Goal: Information Seeking & Learning: Learn about a topic

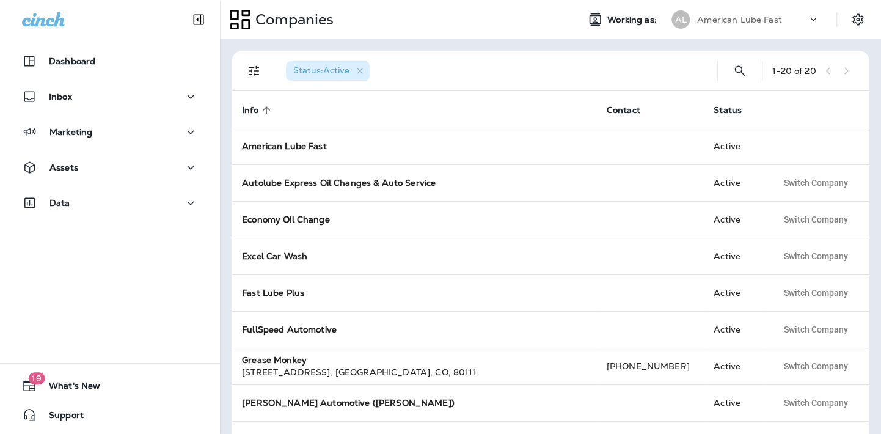
click at [814, 21] on icon at bounding box center [813, 19] width 12 height 12
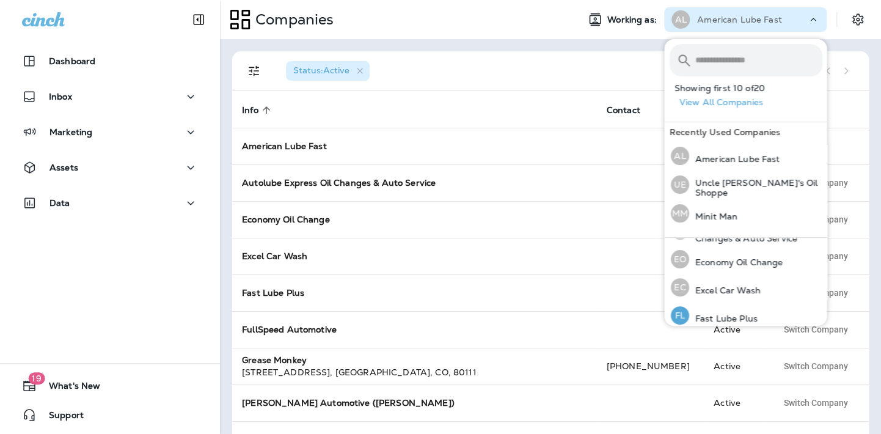
scroll to position [122, 0]
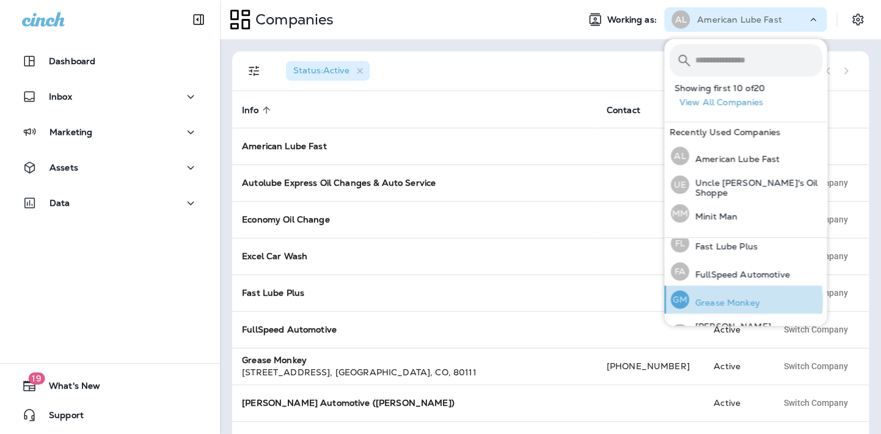
click at [729, 299] on p "Grease Monkey" at bounding box center [723, 302] width 71 height 10
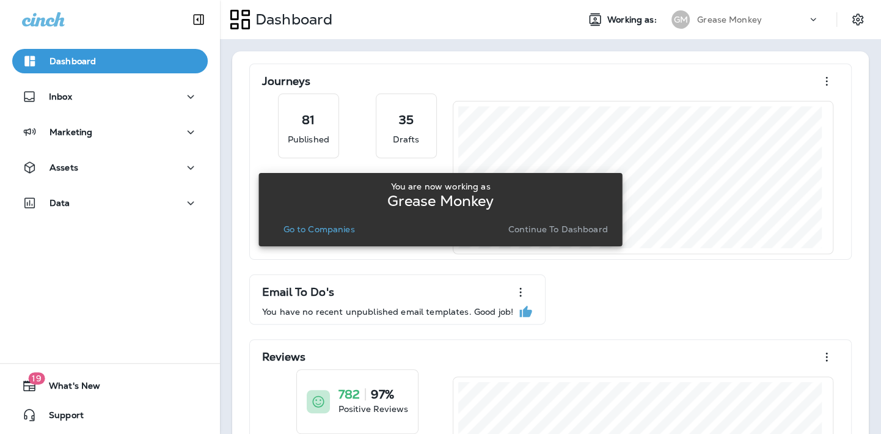
click at [330, 232] on p "Go to Companies" at bounding box center [318, 229] width 71 height 10
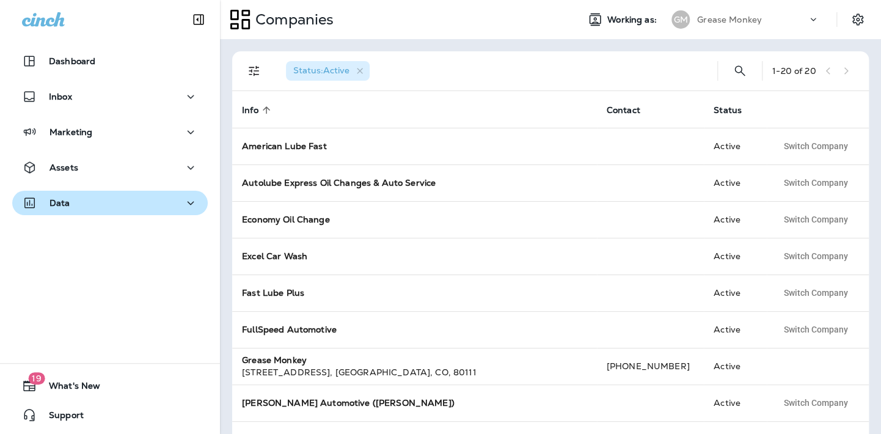
click at [67, 199] on p "Data" at bounding box center [59, 203] width 21 height 10
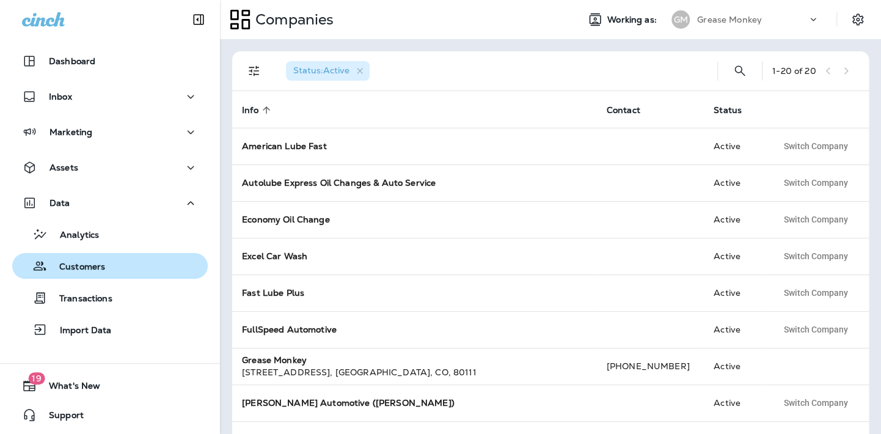
click at [76, 267] on p "Customers" at bounding box center [76, 267] width 58 height 12
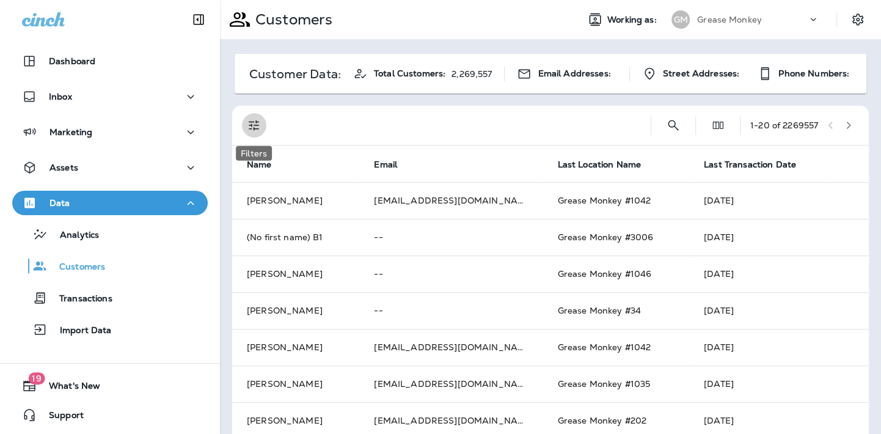
click at [255, 125] on icon "Filters" at bounding box center [254, 125] width 10 height 10
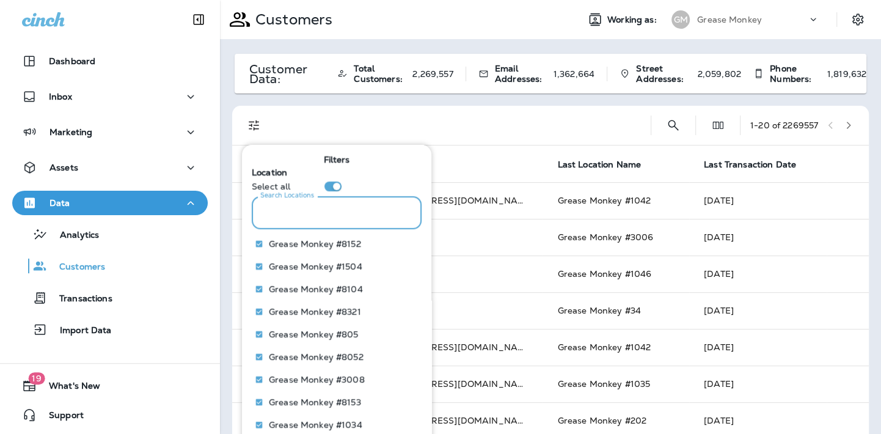
click at [345, 206] on input "Search Locations" at bounding box center [337, 212] width 170 height 32
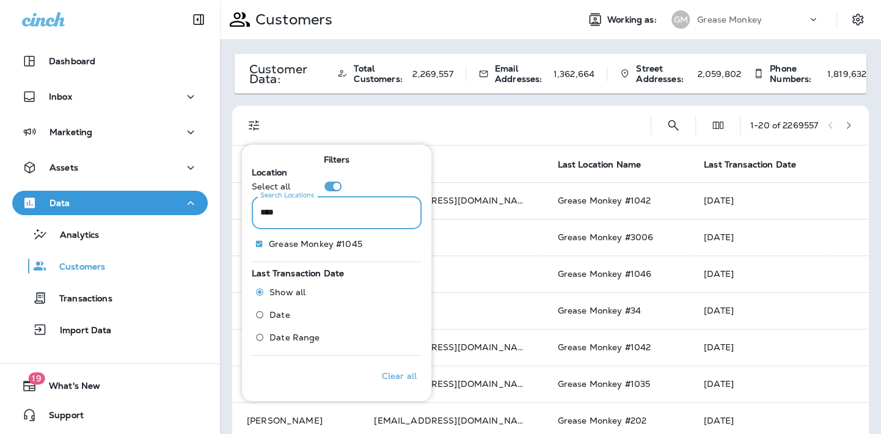
type input "****"
click at [387, 243] on p "Only" at bounding box center [397, 243] width 20 height 10
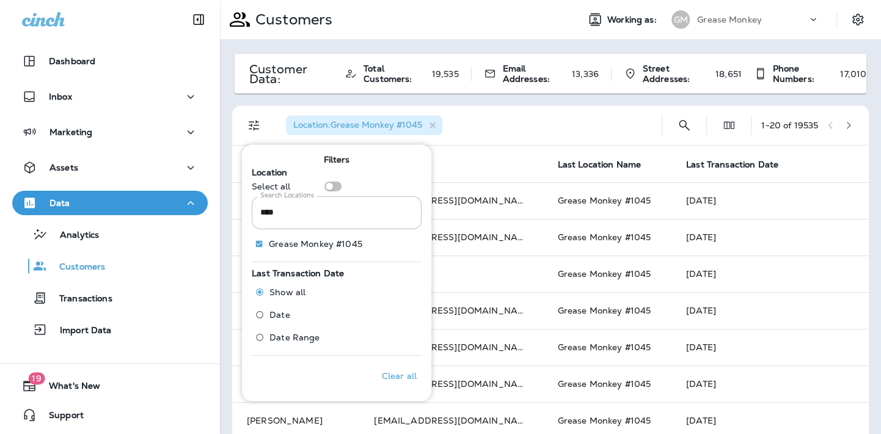
click at [501, 122] on div "Location : Grease Monkey #1045" at bounding box center [464, 125] width 376 height 39
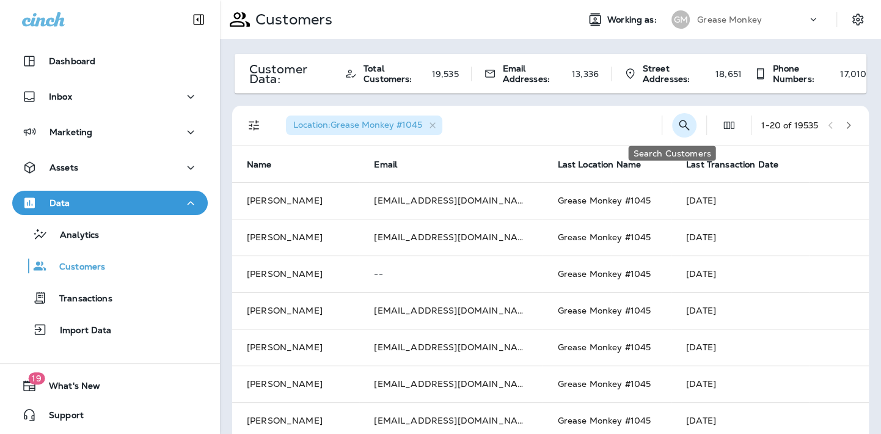
click at [677, 123] on icon "Search Customers" at bounding box center [684, 125] width 15 height 15
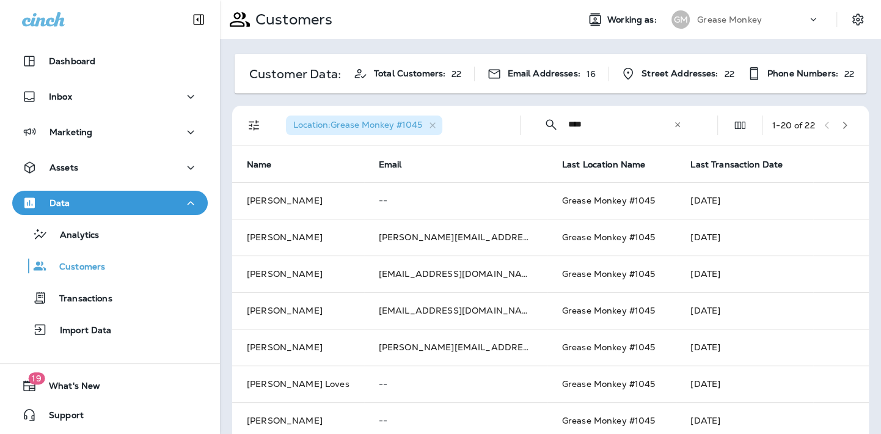
type input "****"
click at [254, 126] on icon "Filters" at bounding box center [254, 125] width 15 height 15
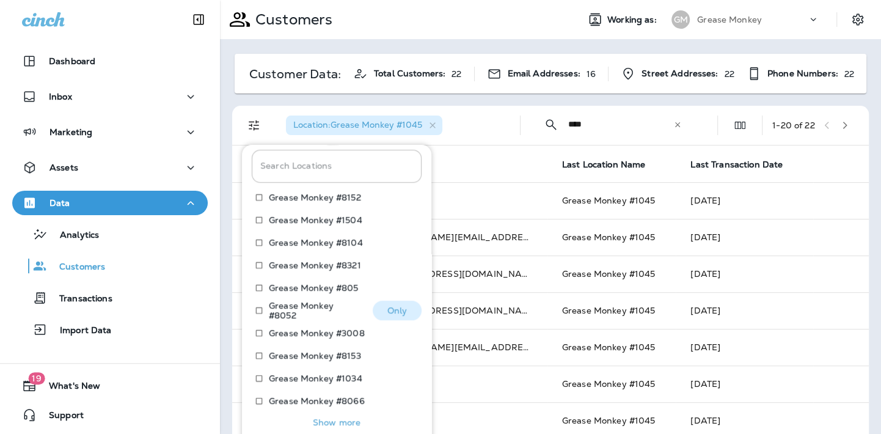
scroll to position [150, 0]
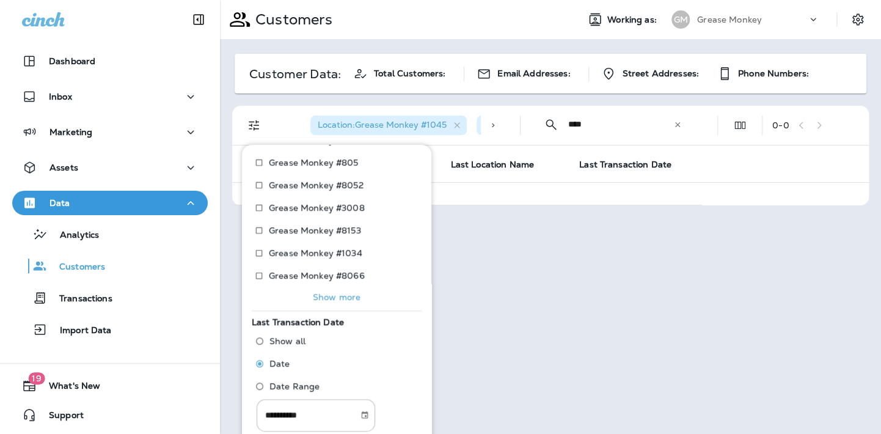
scroll to position [183, 0]
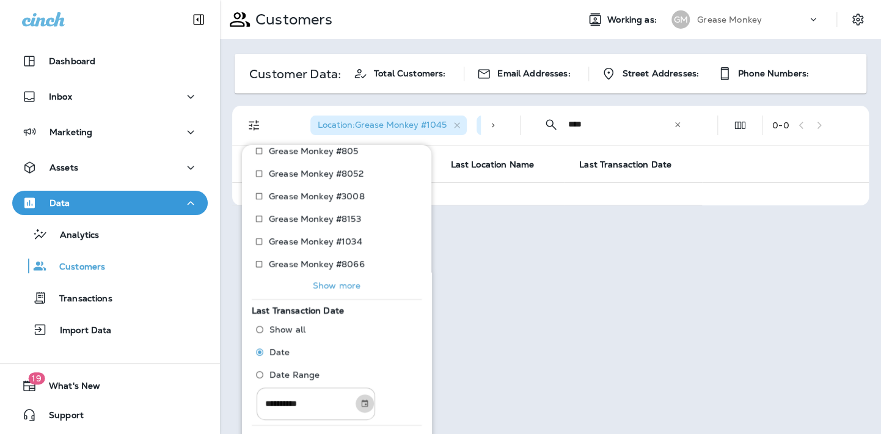
click at [369, 402] on icon "Choose date, selected date is Sep 22, 2025" at bounding box center [364, 403] width 9 height 9
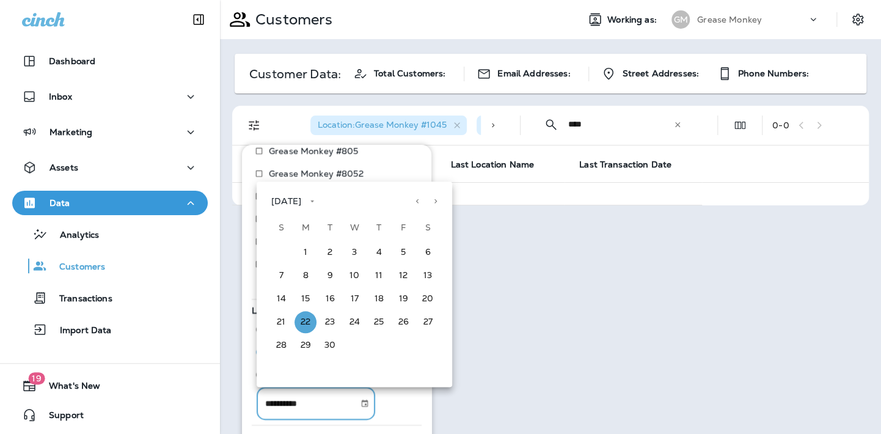
click at [316, 203] on icon "calendar view is open, switch to year view" at bounding box center [312, 201] width 9 height 9
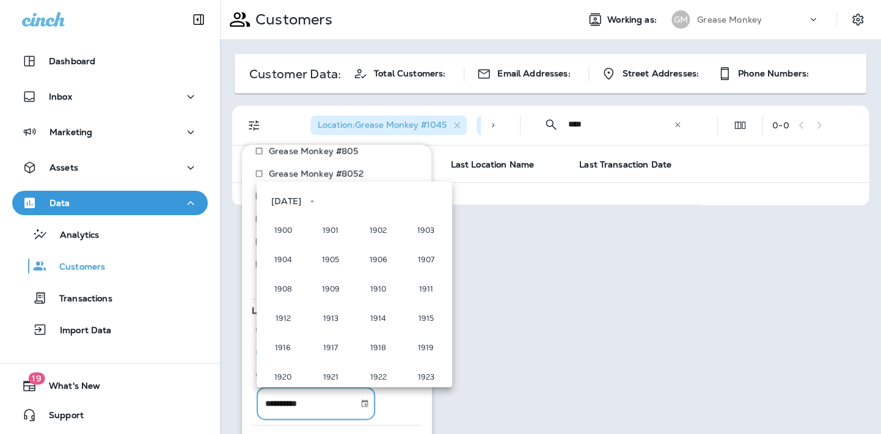
scroll to position [838, 0]
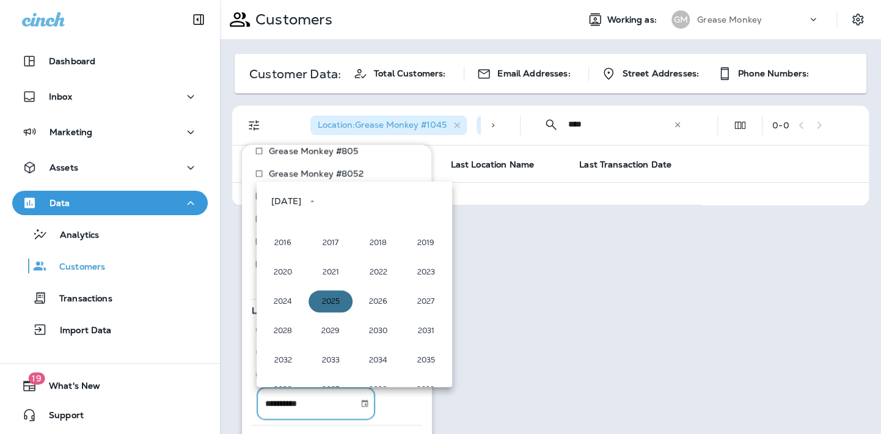
click at [329, 305] on button "2025" at bounding box center [330, 301] width 44 height 22
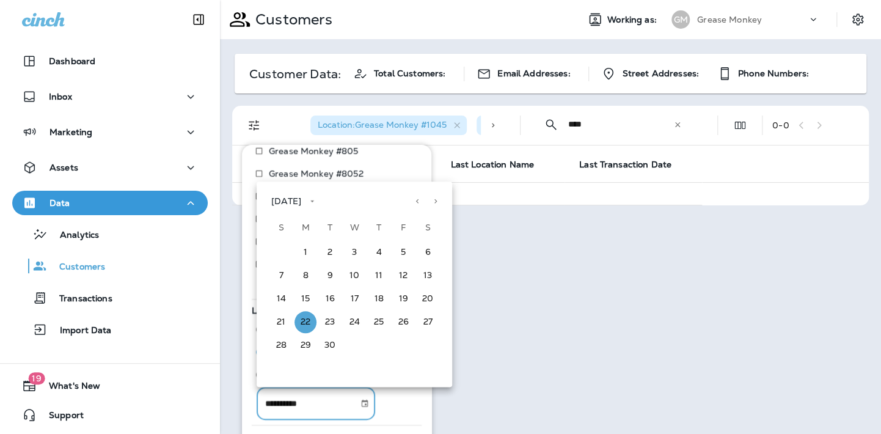
click at [415, 199] on icon "Previous month" at bounding box center [417, 201] width 9 height 9
click at [407, 296] on button "15" at bounding box center [403, 299] width 22 height 22
type input "**********"
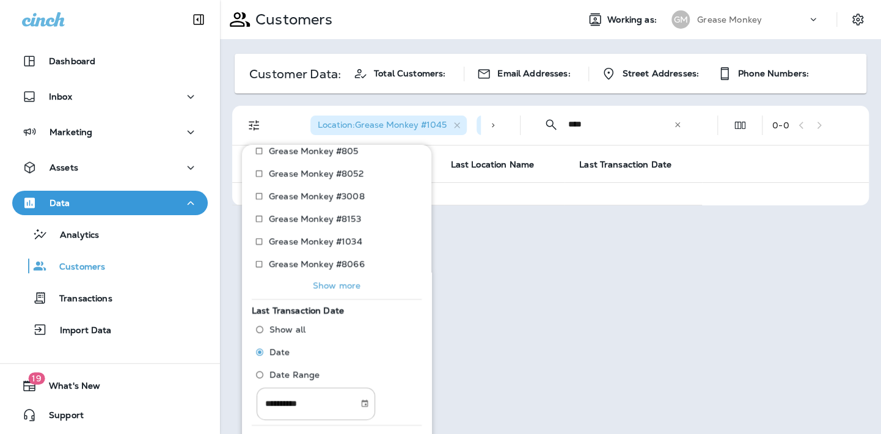
click at [492, 310] on div "Customers Working as: GM Grease Monkey Customer Data: Total Customers: Email Ad…" at bounding box center [550, 217] width 661 height 434
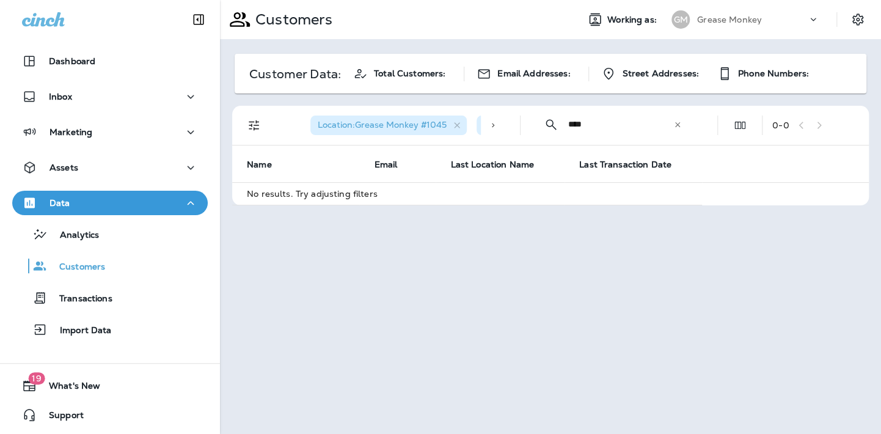
click at [584, 125] on input "****" at bounding box center [620, 124] width 105 height 32
drag, startPoint x: 586, startPoint y: 121, endPoint x: 562, endPoint y: 118, distance: 24.0
click at [562, 118] on div "​ **** ​ ​" at bounding box center [612, 124] width 165 height 32
type input "***"
click at [491, 126] on icon at bounding box center [492, 125] width 9 height 9
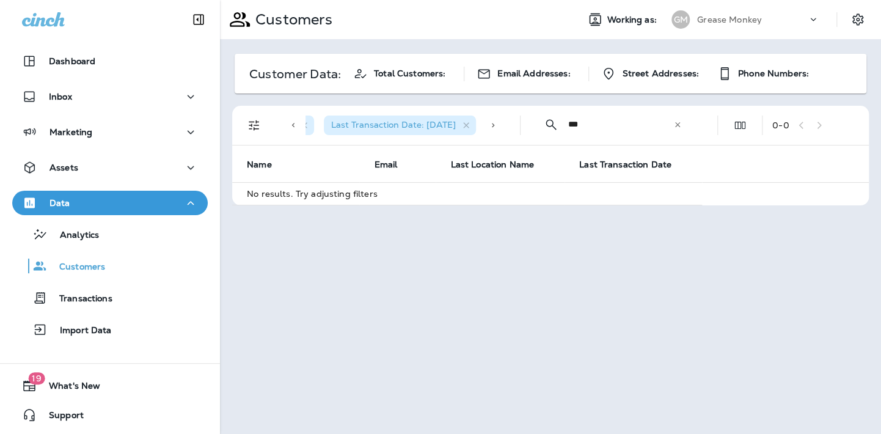
scroll to position [0, 159]
click at [466, 122] on icon "button" at bounding box center [466, 125] width 10 height 10
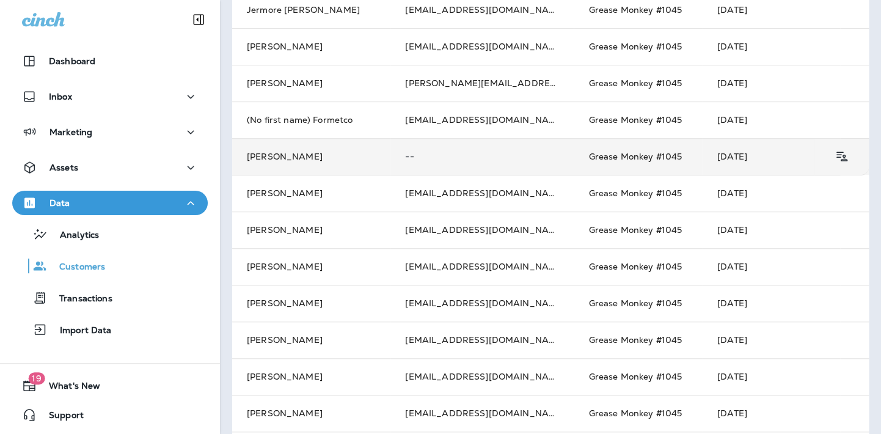
scroll to position [305, 0]
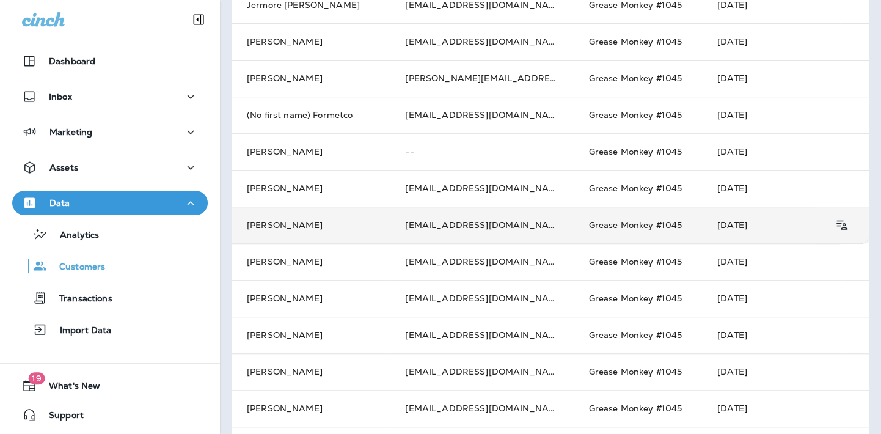
click at [279, 230] on td "[PERSON_NAME]" at bounding box center [311, 224] width 158 height 37
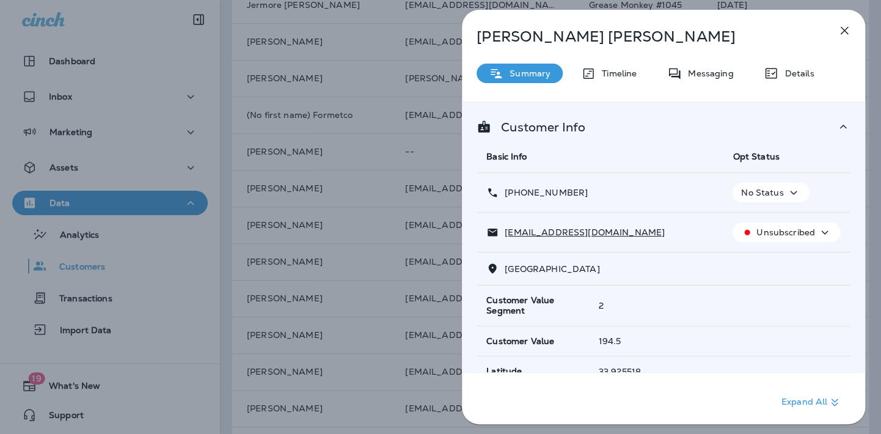
click at [843, 35] on icon "button" at bounding box center [844, 30] width 15 height 15
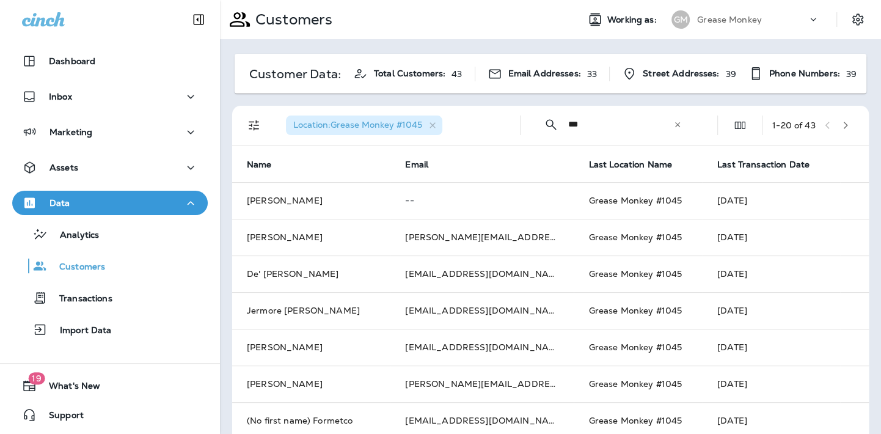
click at [673, 125] on icon at bounding box center [677, 124] width 9 height 9
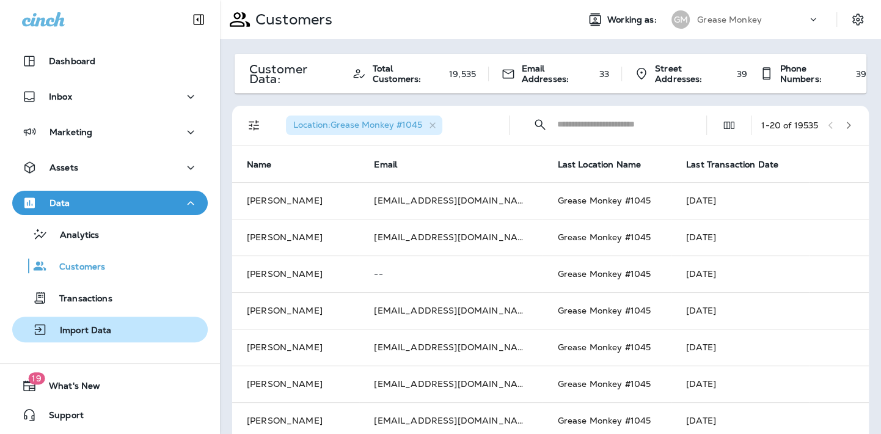
click at [60, 333] on p "Import Data" at bounding box center [80, 331] width 64 height 12
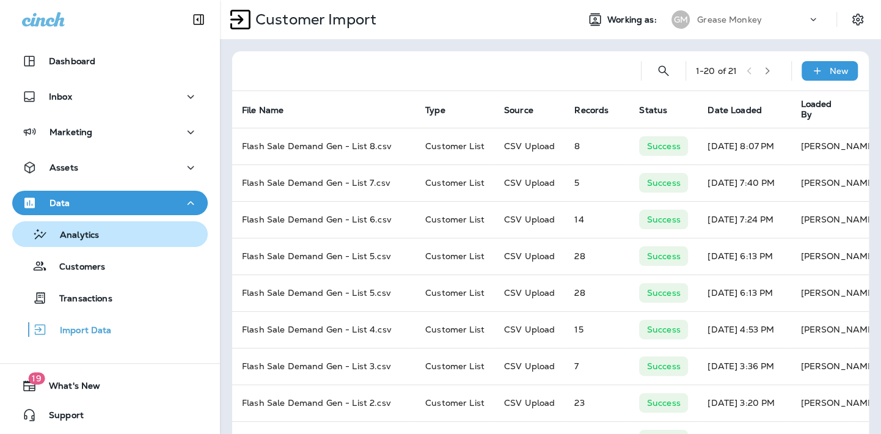
click at [81, 231] on p "Analytics" at bounding box center [73, 236] width 51 height 12
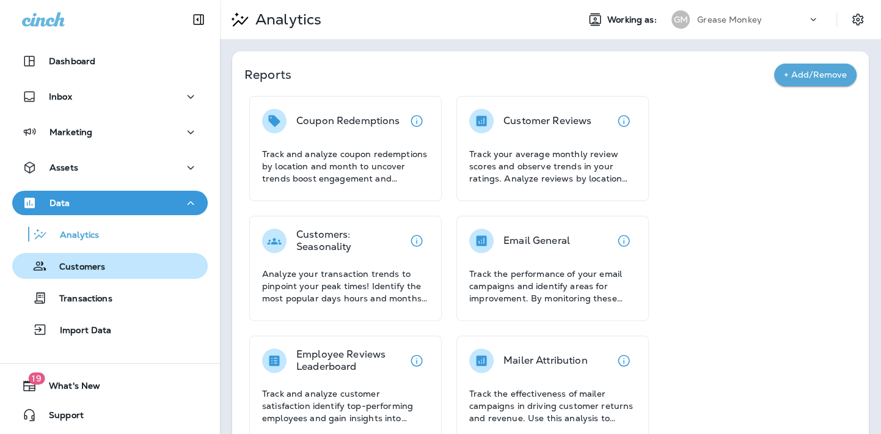
click at [82, 267] on p "Customers" at bounding box center [76, 267] width 58 height 12
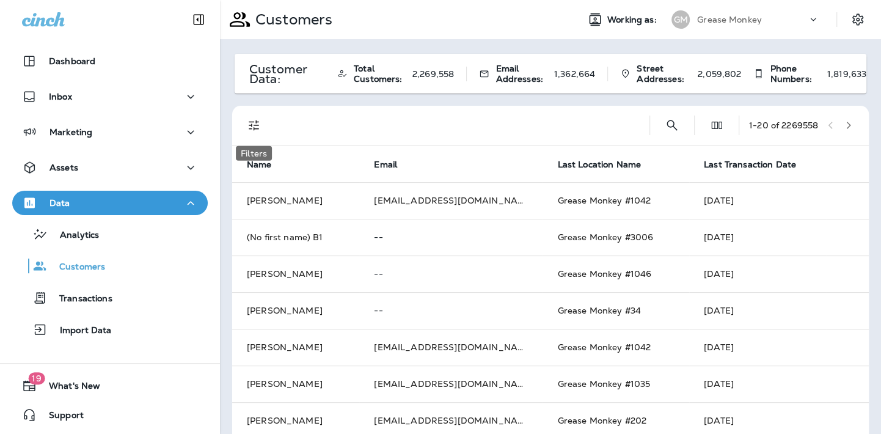
click at [254, 128] on icon "Filters" at bounding box center [254, 125] width 10 height 10
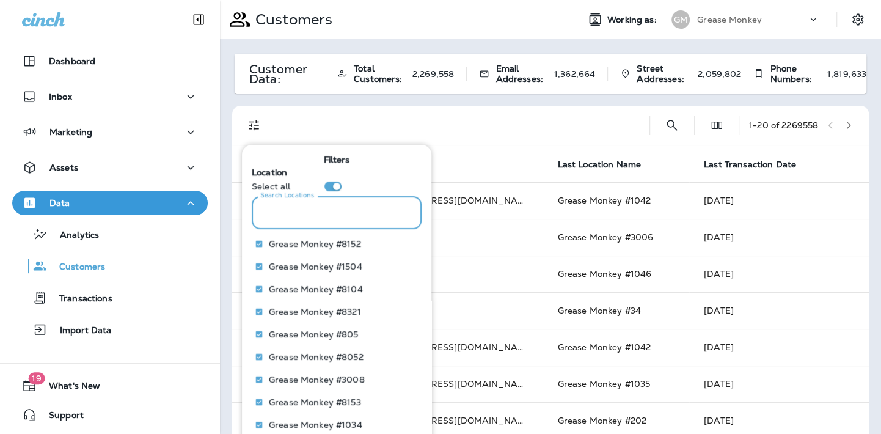
click at [294, 220] on input "Search Locations" at bounding box center [337, 212] width 170 height 32
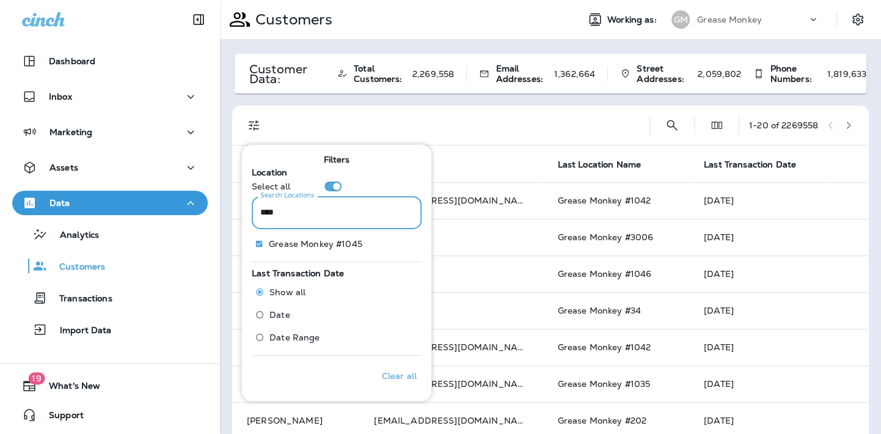
type input "****"
click at [387, 248] on p "Only" at bounding box center [397, 243] width 20 height 10
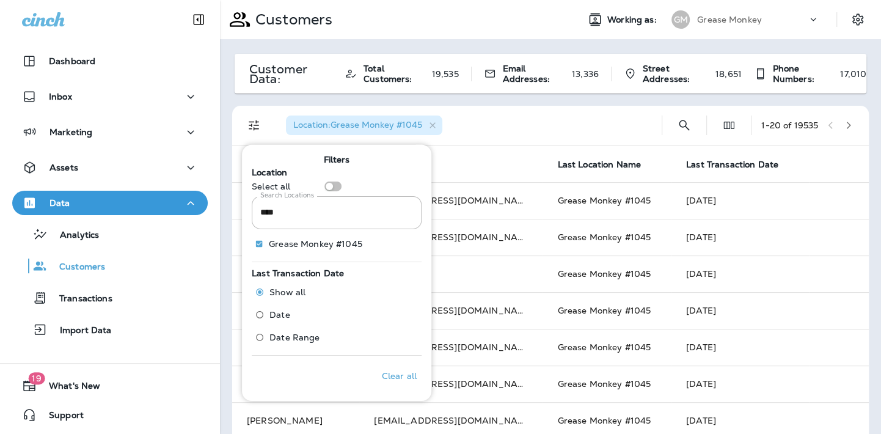
click at [477, 154] on th "Email" at bounding box center [450, 163] width 183 height 37
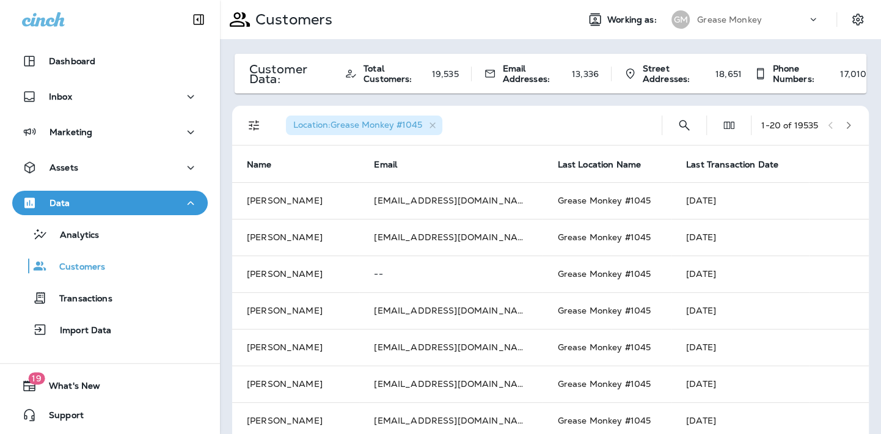
click at [256, 127] on icon "Filters" at bounding box center [254, 125] width 15 height 15
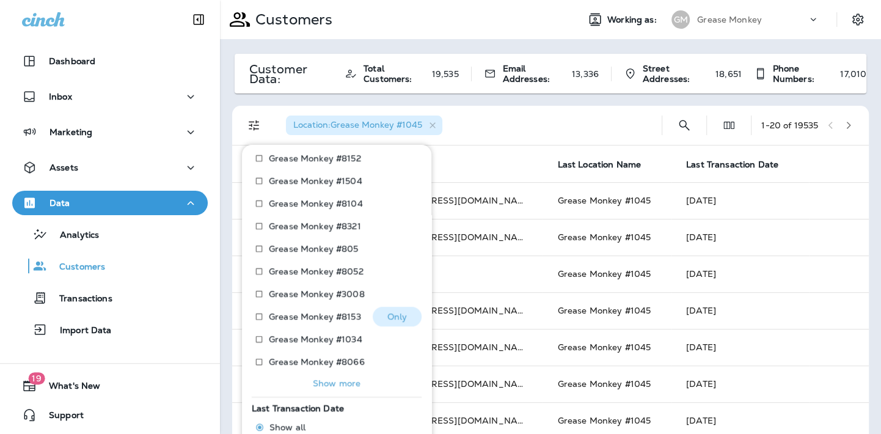
scroll to position [150, 0]
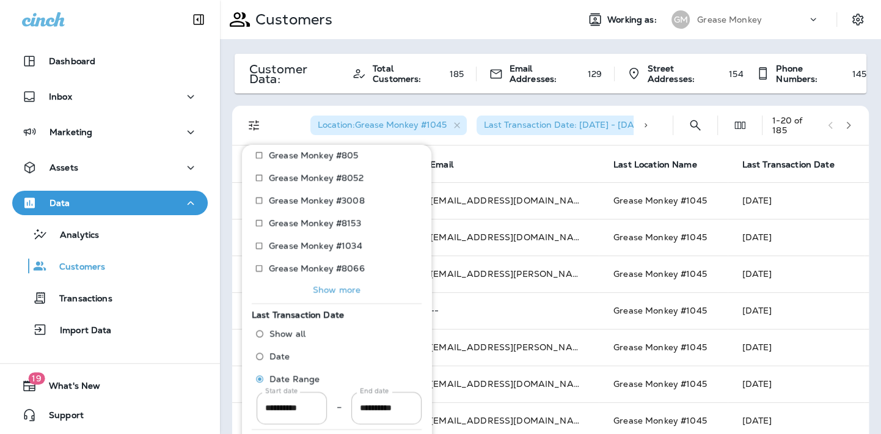
scroll to position [183, 0]
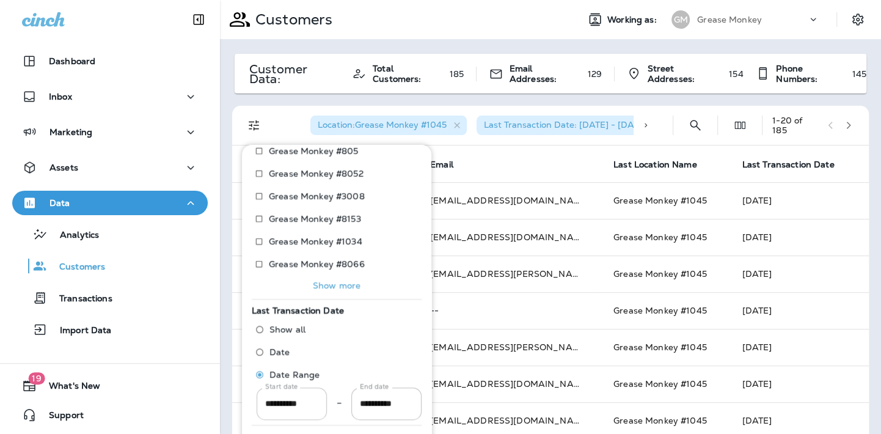
click at [299, 412] on input "**********" at bounding box center [291, 403] width 70 height 32
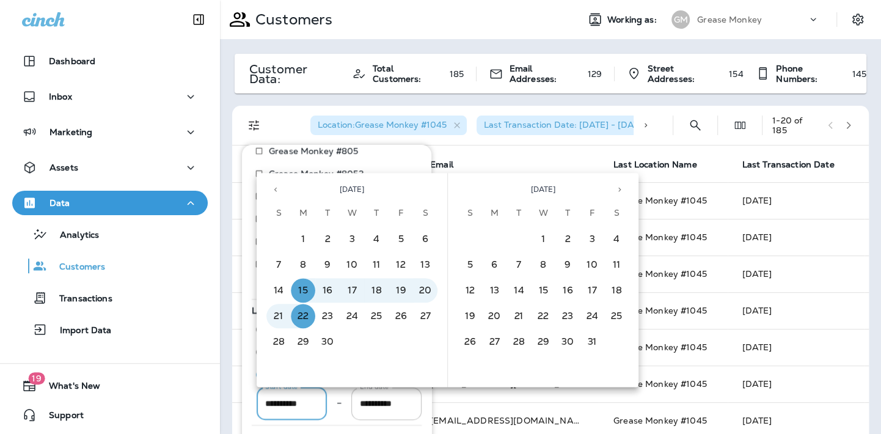
click at [278, 189] on icon "Previous month" at bounding box center [275, 189] width 9 height 9
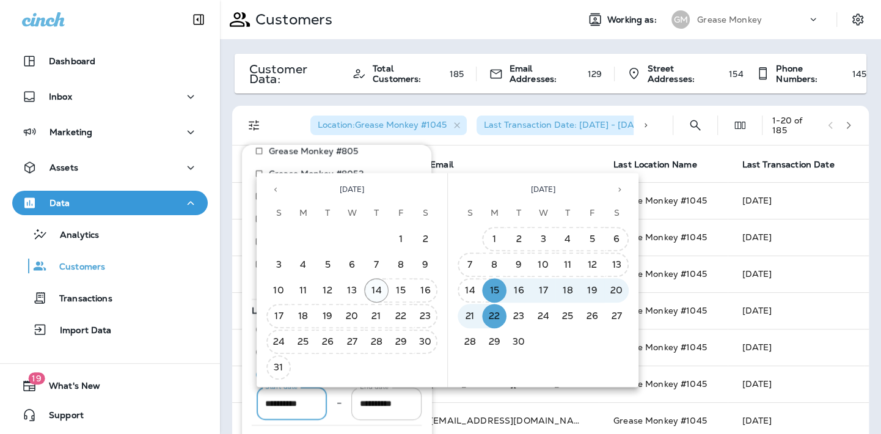
click at [382, 291] on button "14" at bounding box center [376, 290] width 24 height 24
type input "**********"
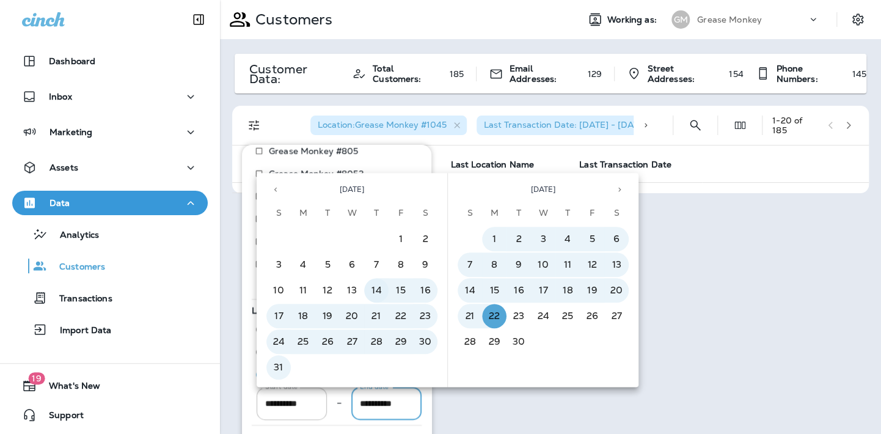
scroll to position [0, 2]
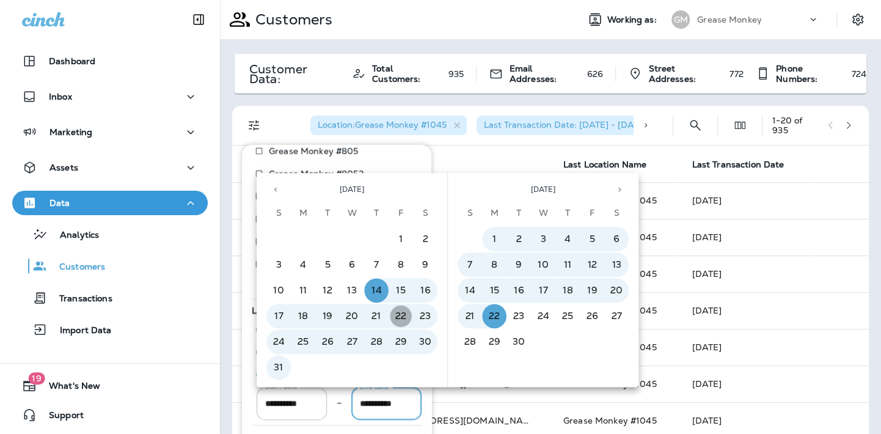
click at [402, 317] on button "22" at bounding box center [400, 315] width 24 height 24
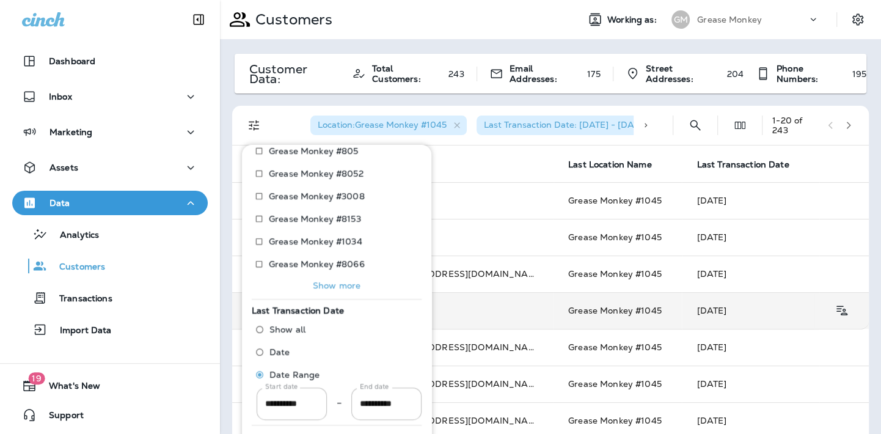
click at [482, 308] on p "--" at bounding box center [462, 310] width 154 height 10
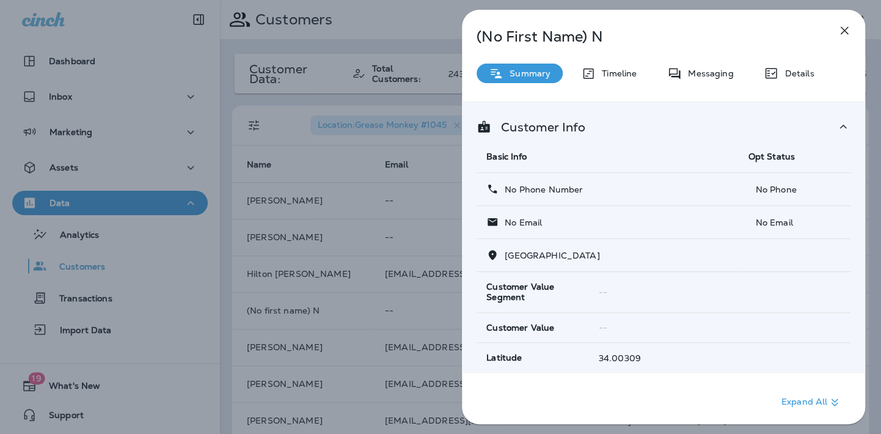
click at [846, 32] on icon "button" at bounding box center [844, 30] width 15 height 15
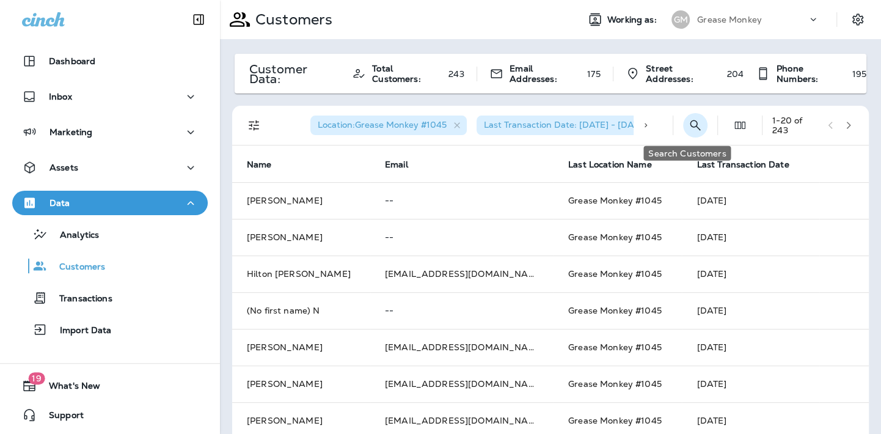
click at [688, 124] on icon "Search Customers" at bounding box center [695, 125] width 15 height 15
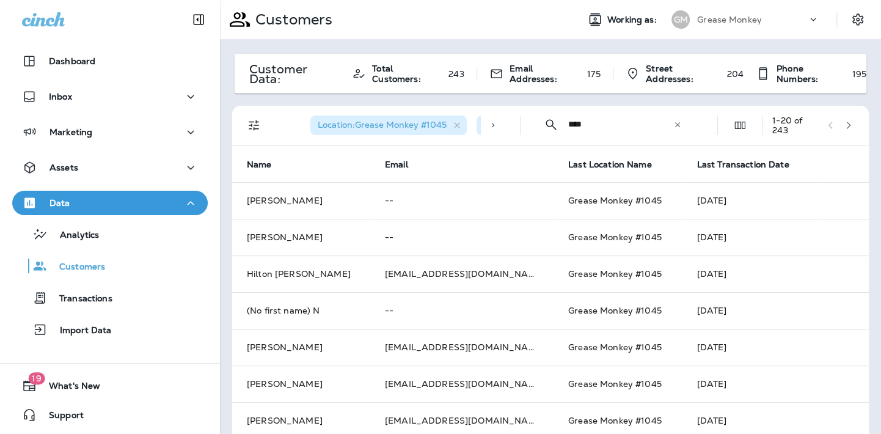
type input "*****"
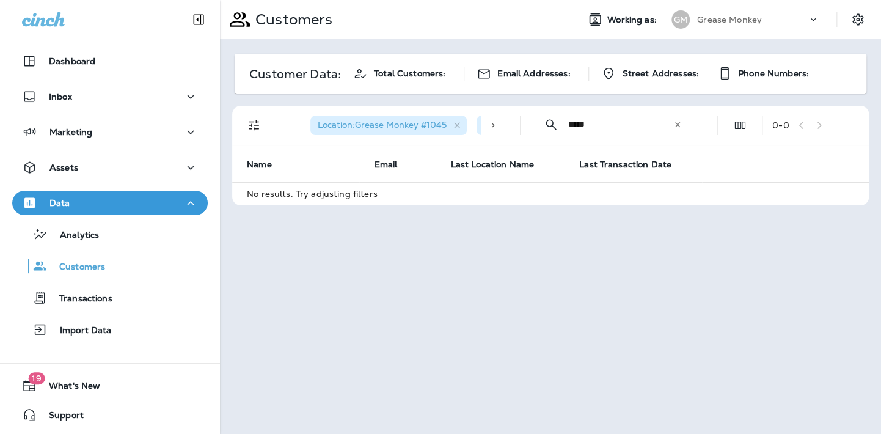
drag, startPoint x: 623, startPoint y: 123, endPoint x: 572, endPoint y: 120, distance: 52.0
click at [571, 120] on input "*****" at bounding box center [620, 124] width 105 height 32
type input "****"
click at [678, 124] on icon at bounding box center [677, 124] width 9 height 9
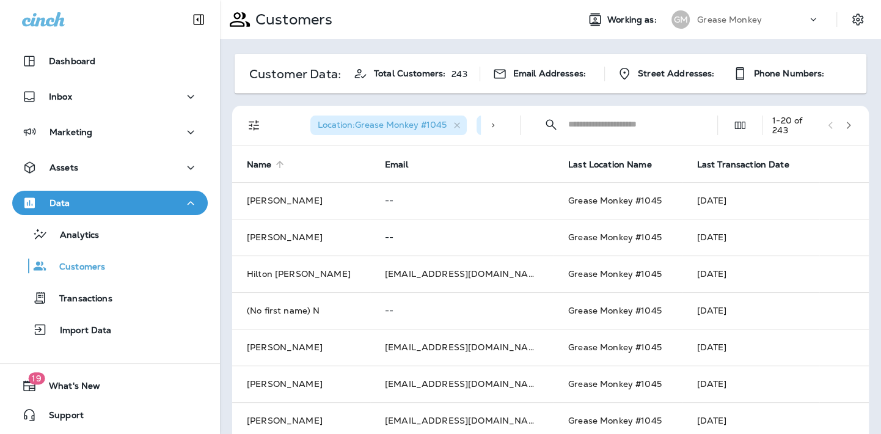
click at [261, 162] on span "Name" at bounding box center [259, 164] width 25 height 10
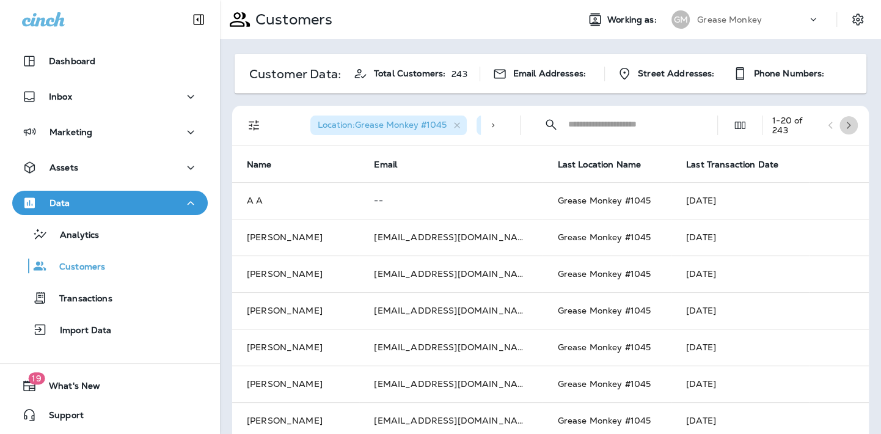
click at [844, 128] on icon "button" at bounding box center [848, 125] width 9 height 9
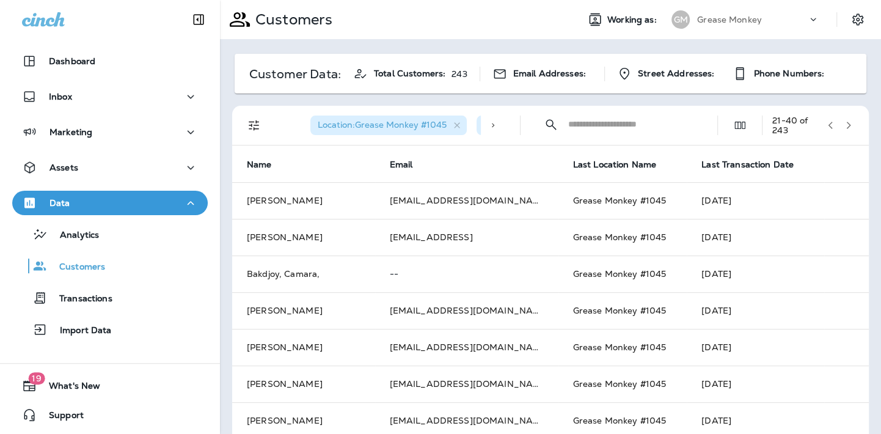
click at [844, 126] on icon "button" at bounding box center [848, 125] width 9 height 9
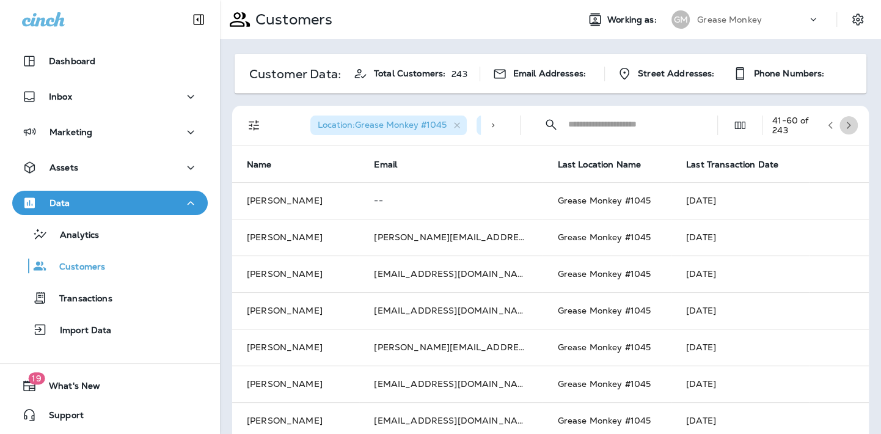
click at [846, 123] on icon "button" at bounding box center [848, 125] width 4 height 7
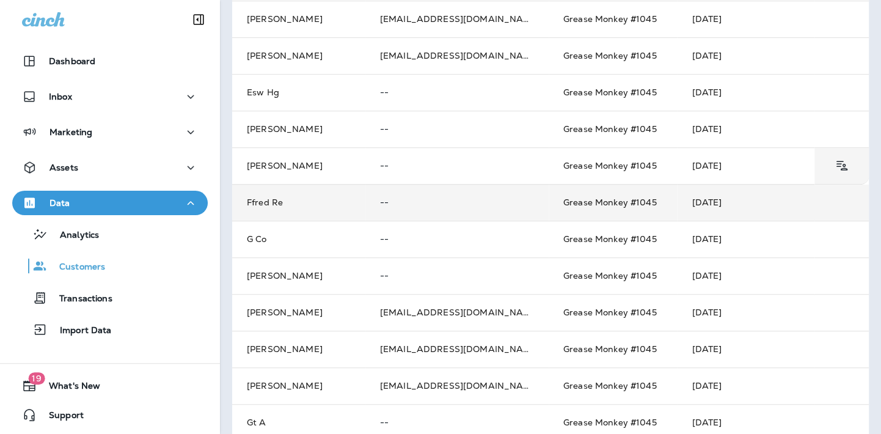
scroll to position [305, 0]
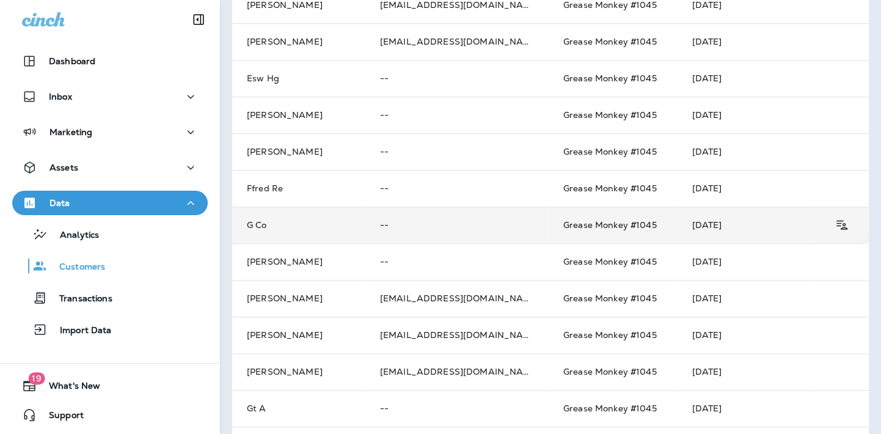
click at [254, 223] on td "G Co" at bounding box center [298, 224] width 133 height 37
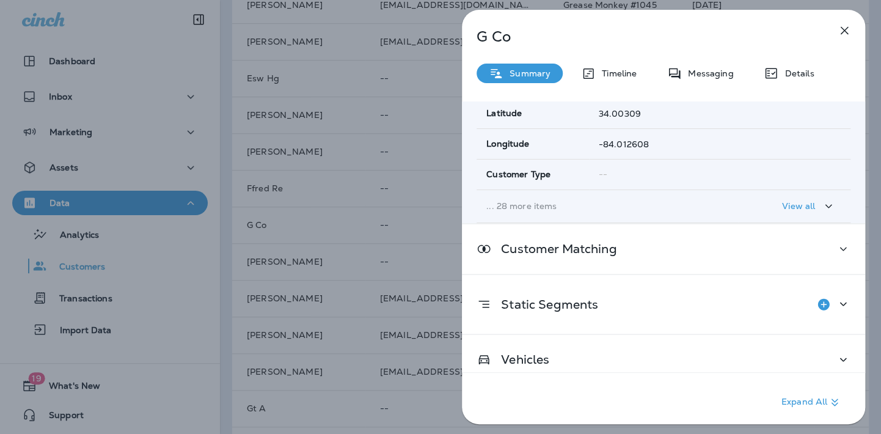
scroll to position [254, 0]
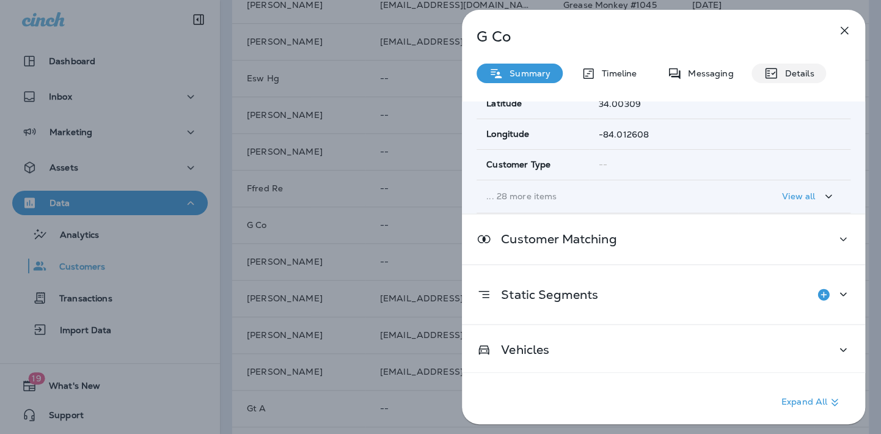
click at [796, 71] on p "Details" at bounding box center [795, 73] width 35 height 10
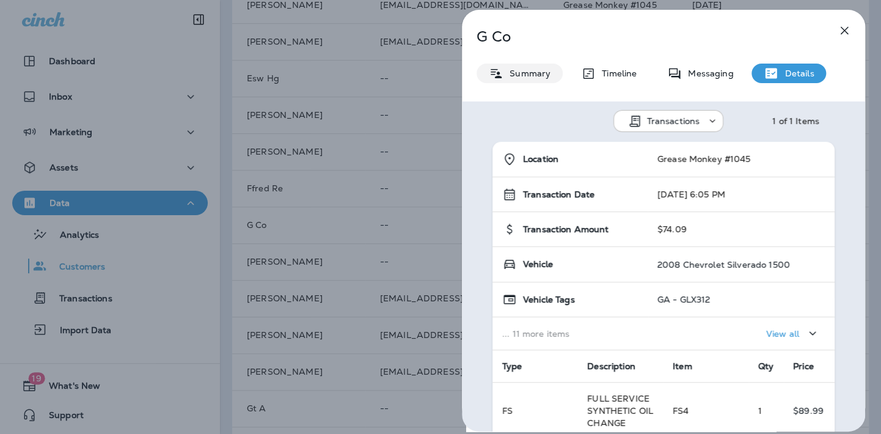
click at [535, 76] on p "Summary" at bounding box center [526, 73] width 47 height 10
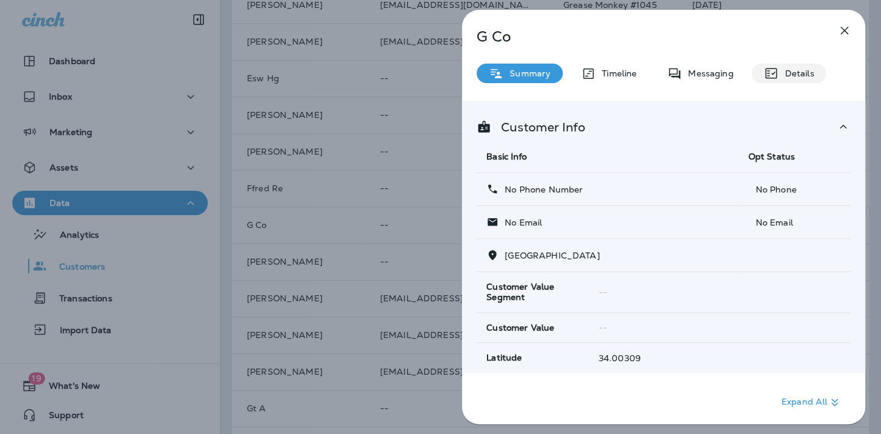
click at [800, 77] on p "Details" at bounding box center [795, 73] width 35 height 10
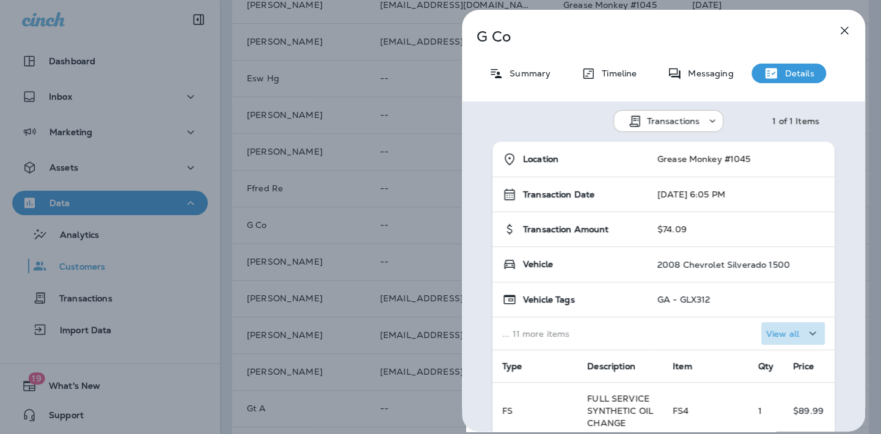
click at [766, 335] on p "View all" at bounding box center [782, 334] width 33 height 10
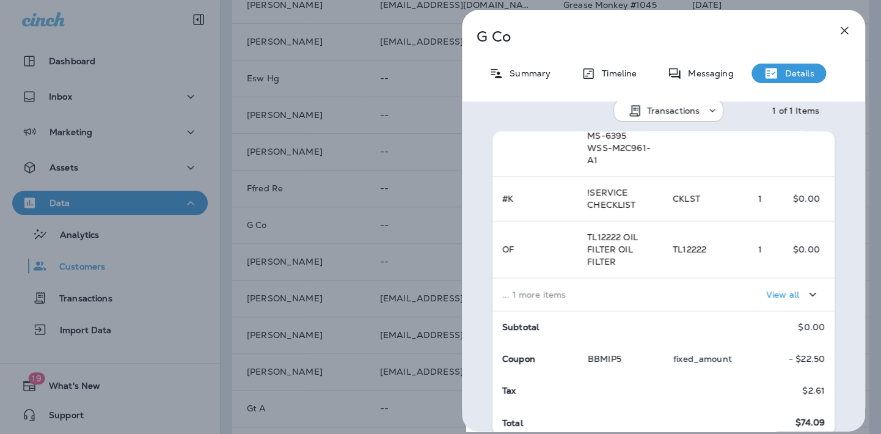
scroll to position [13, 0]
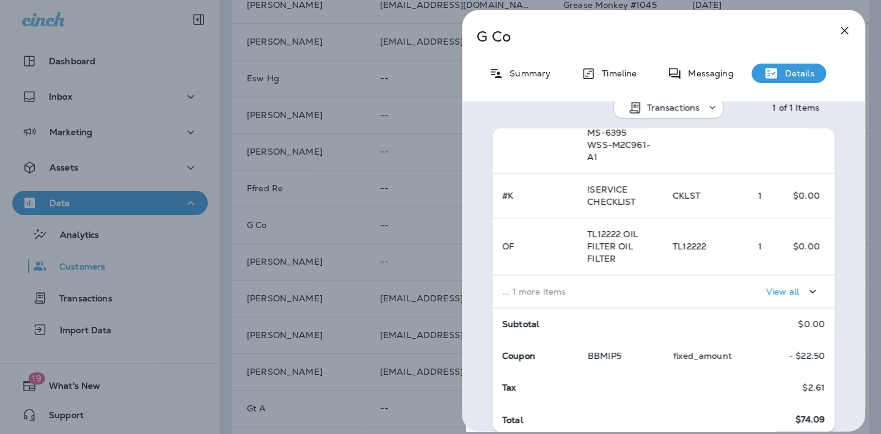
click at [780, 287] on p "View all" at bounding box center [782, 291] width 33 height 10
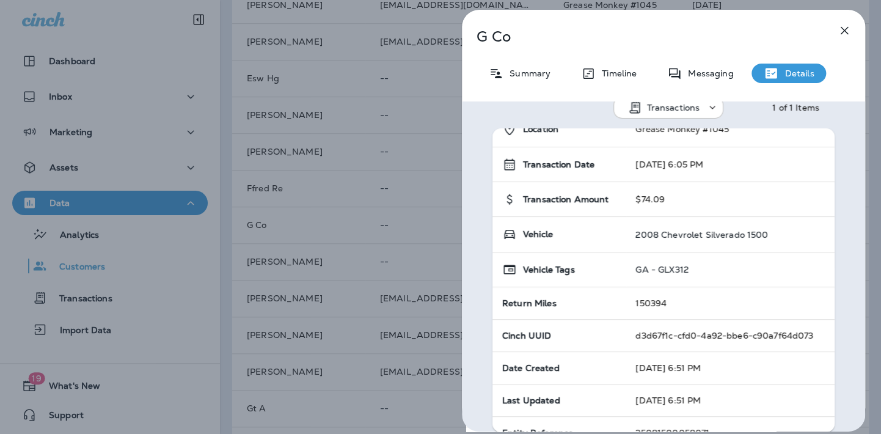
scroll to position [0, 0]
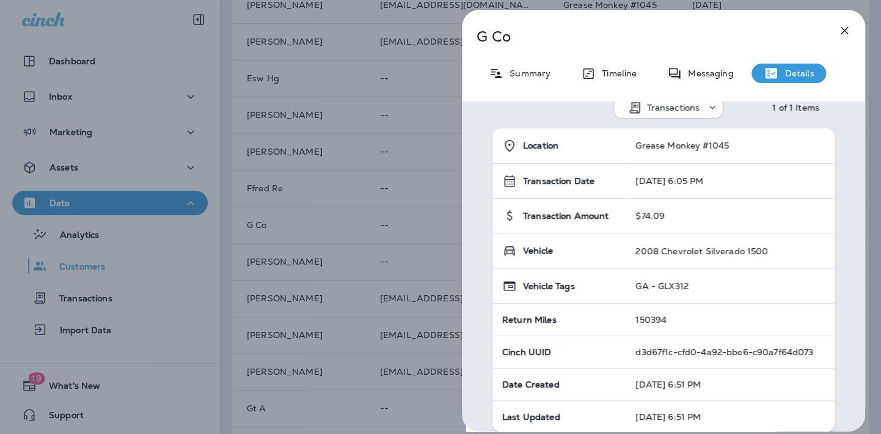
click at [840, 30] on icon "button" at bounding box center [844, 30] width 15 height 15
